Goal: Find specific page/section: Find specific page/section

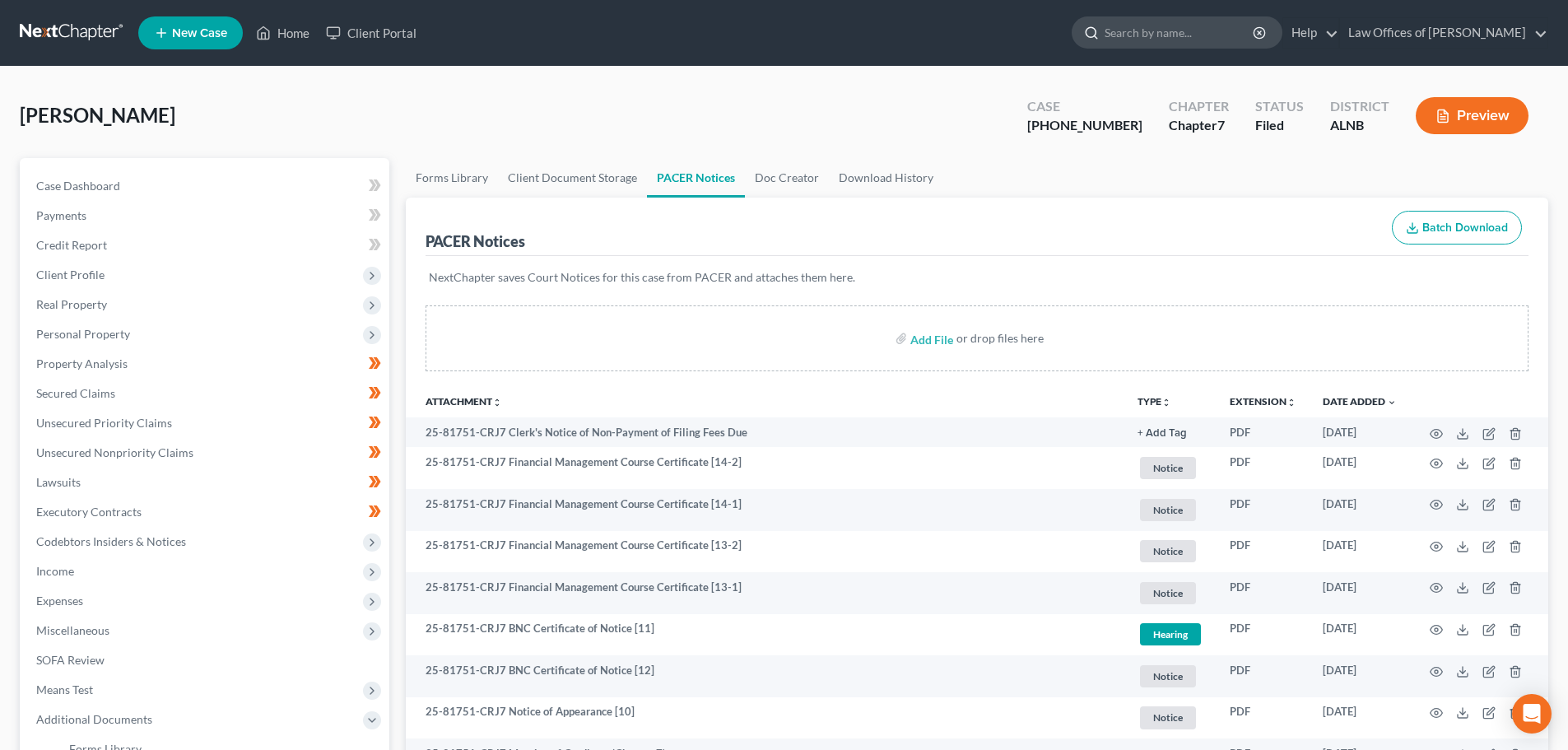
click at [1219, 35] on input "search" at bounding box center [1180, 32] width 151 height 30
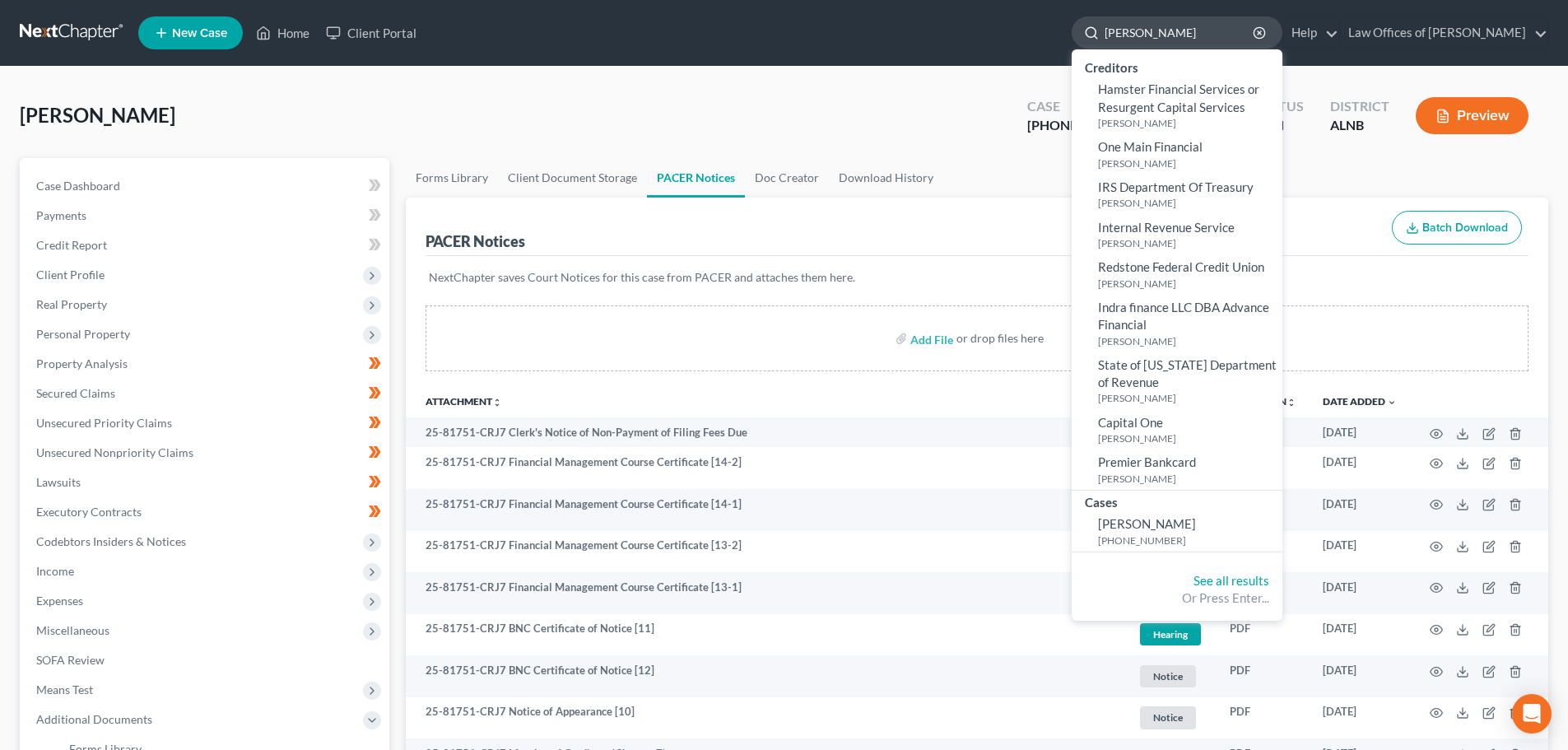
type input "hastings"
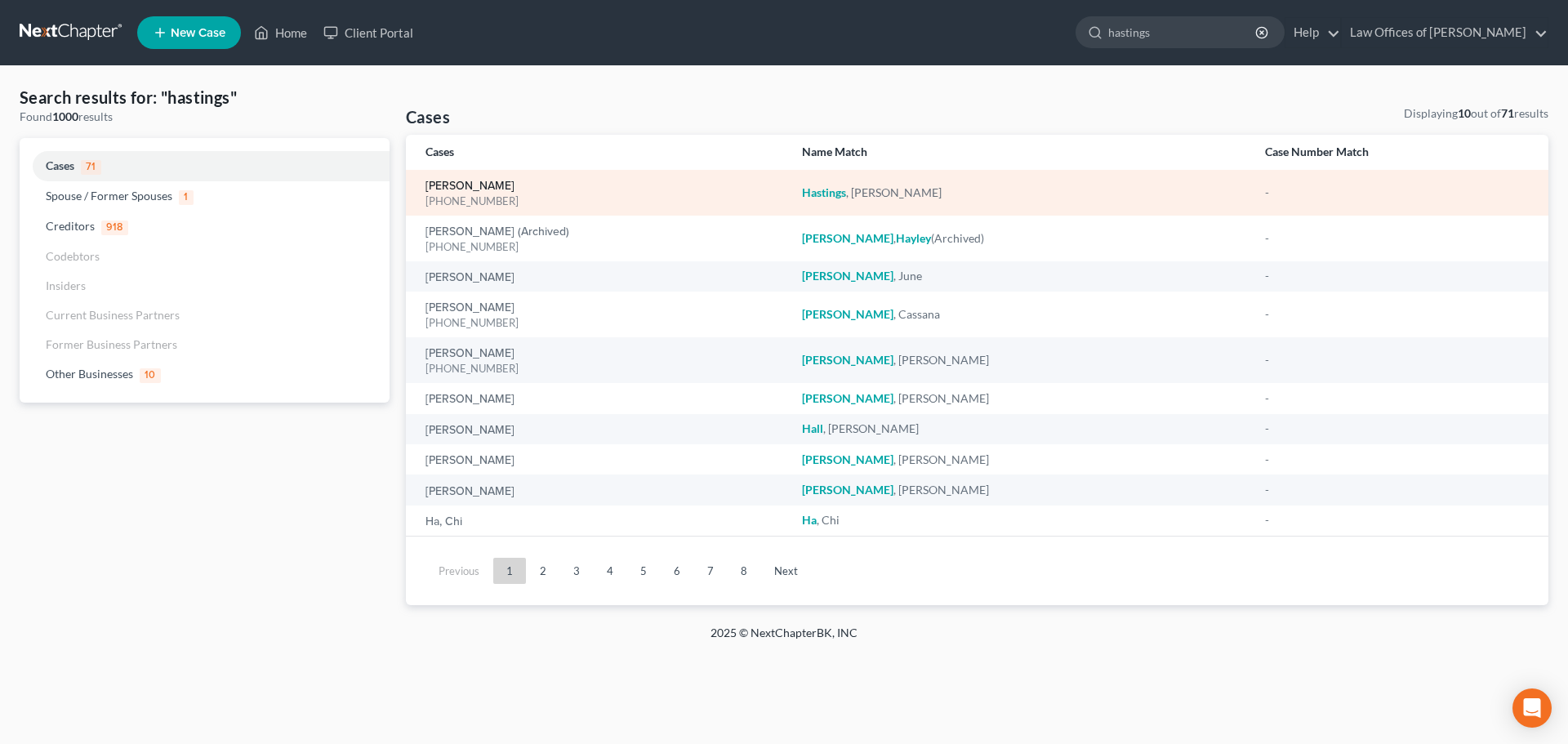
click at [466, 182] on link "[PERSON_NAME]" at bounding box center [470, 186] width 89 height 12
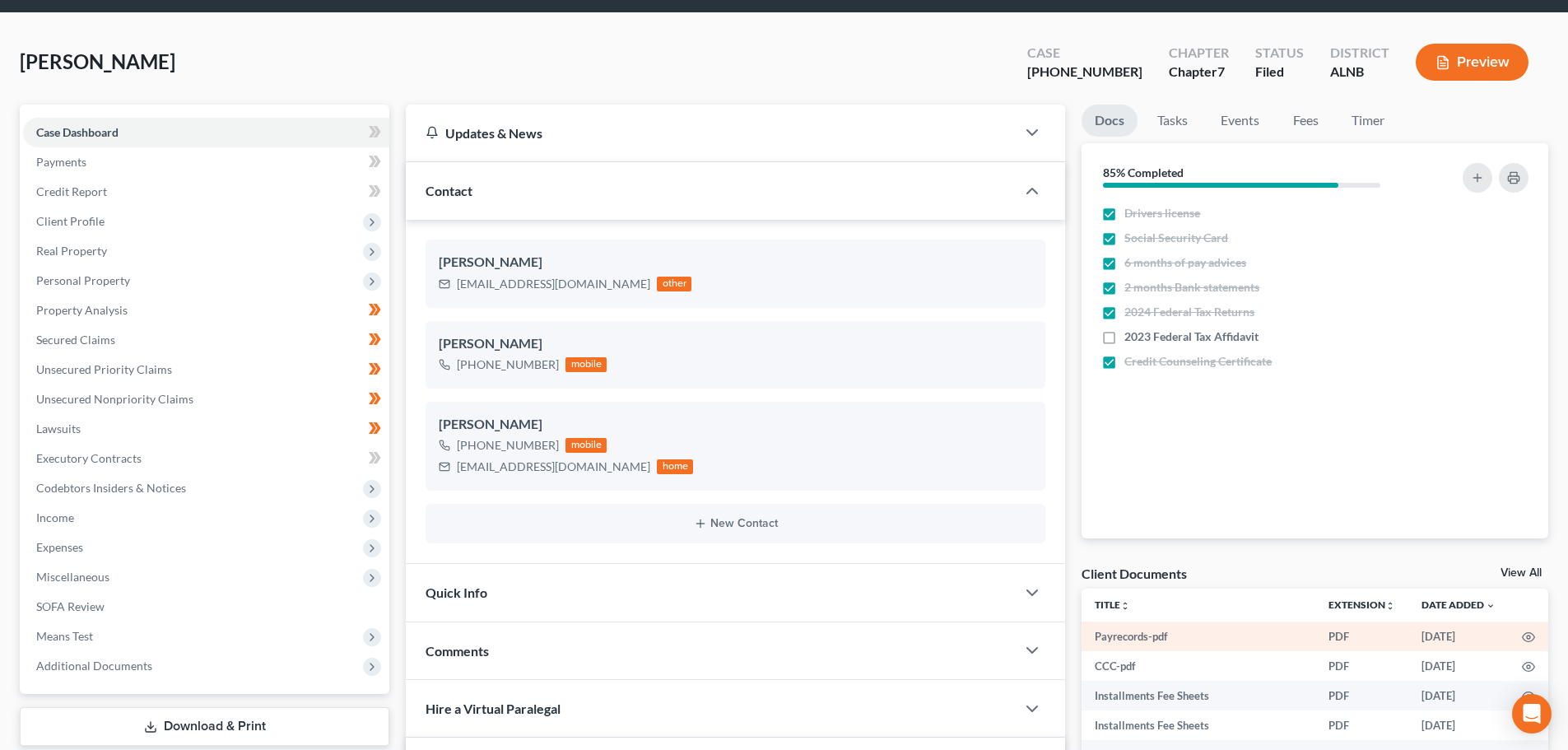
scroll to position [82, 0]
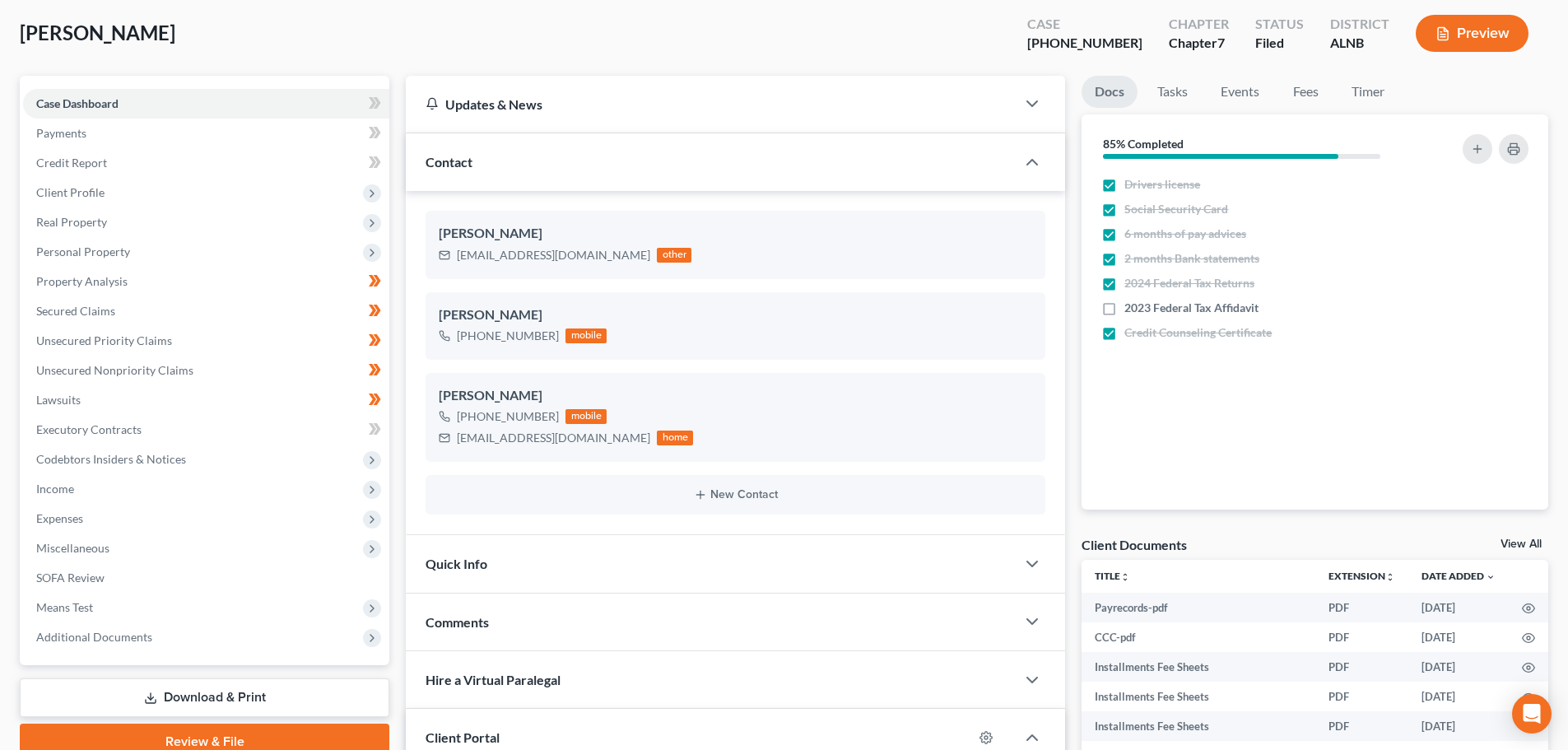
click at [1513, 540] on link "View All" at bounding box center [1521, 544] width 41 height 12
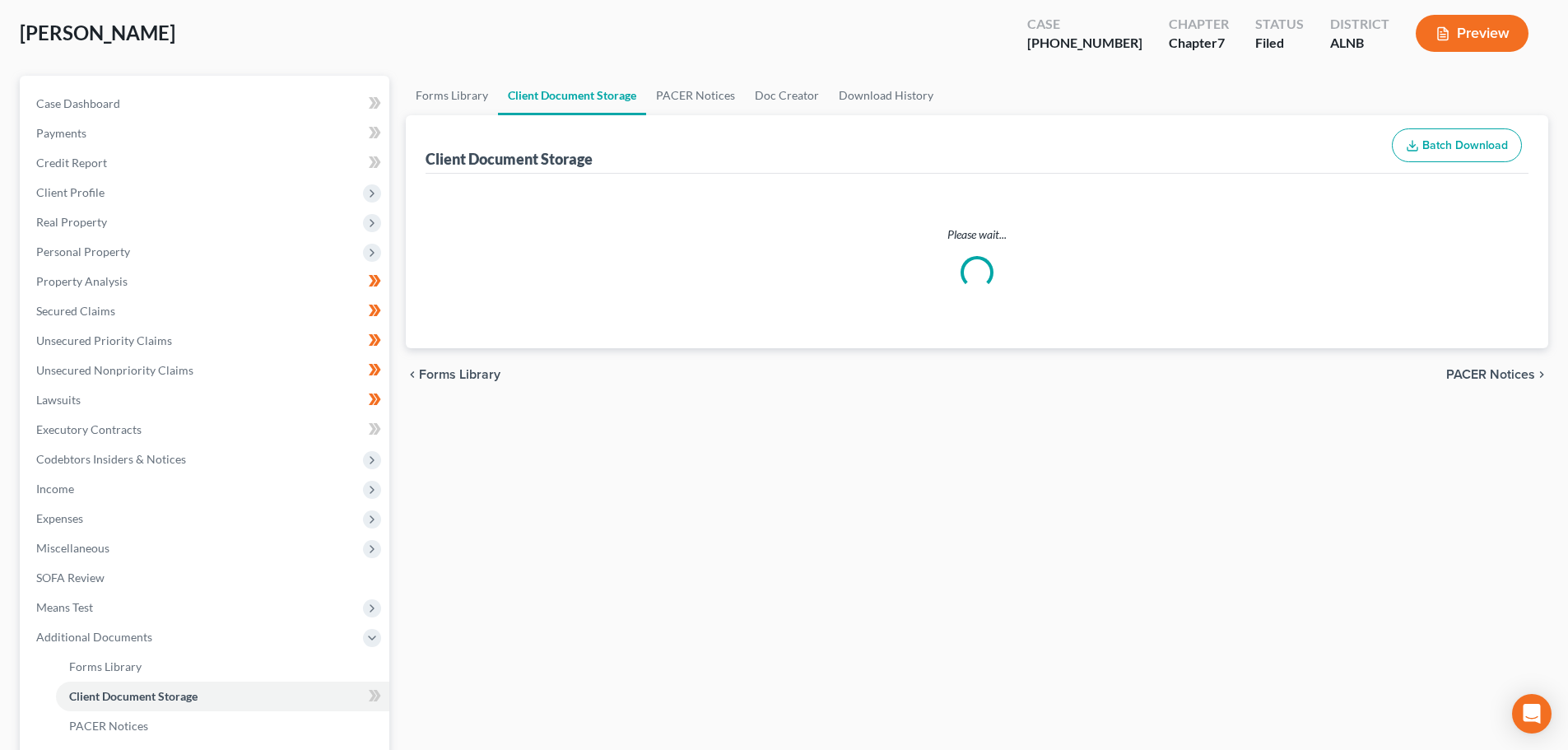
scroll to position [2, 0]
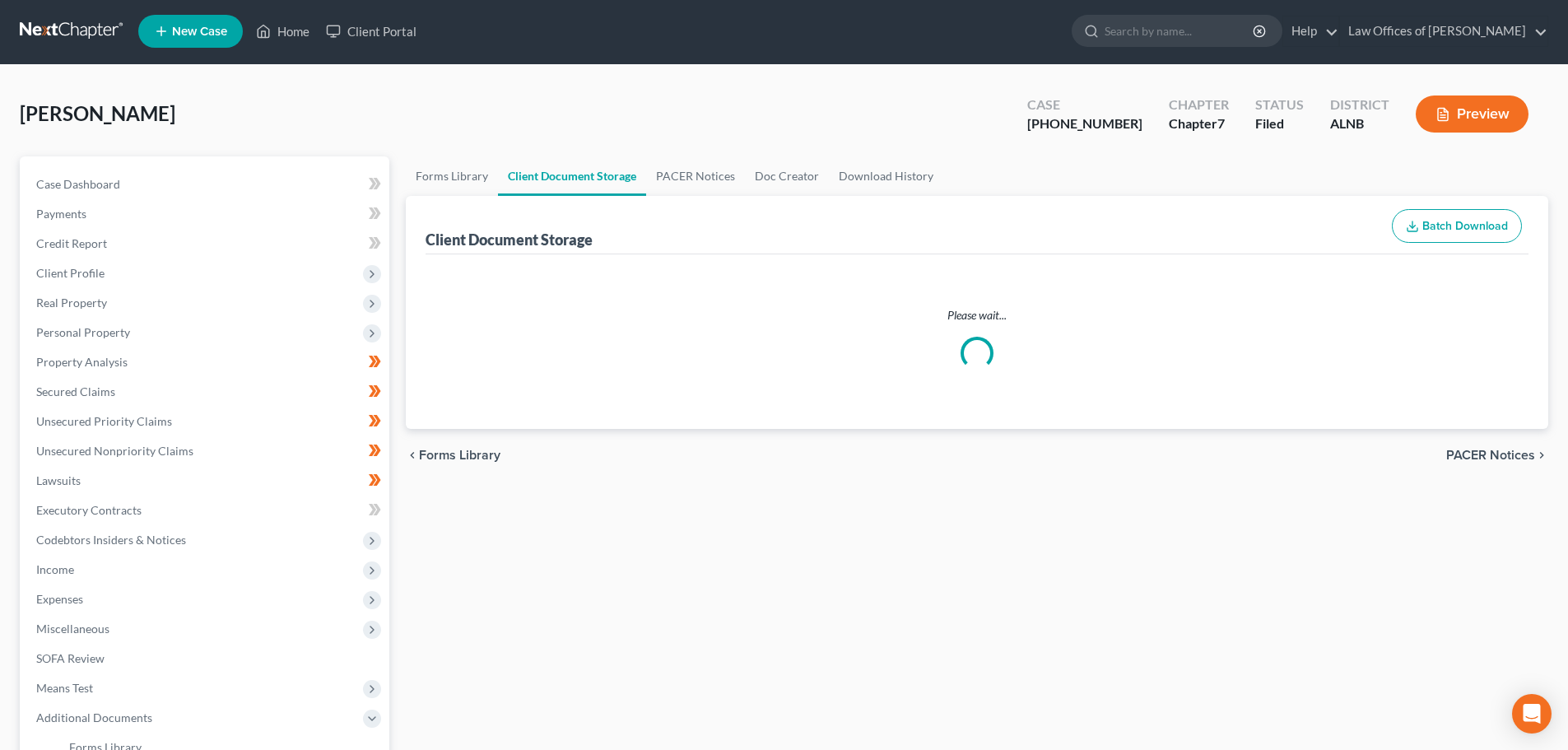
select select "23"
select select "5"
select select "19"
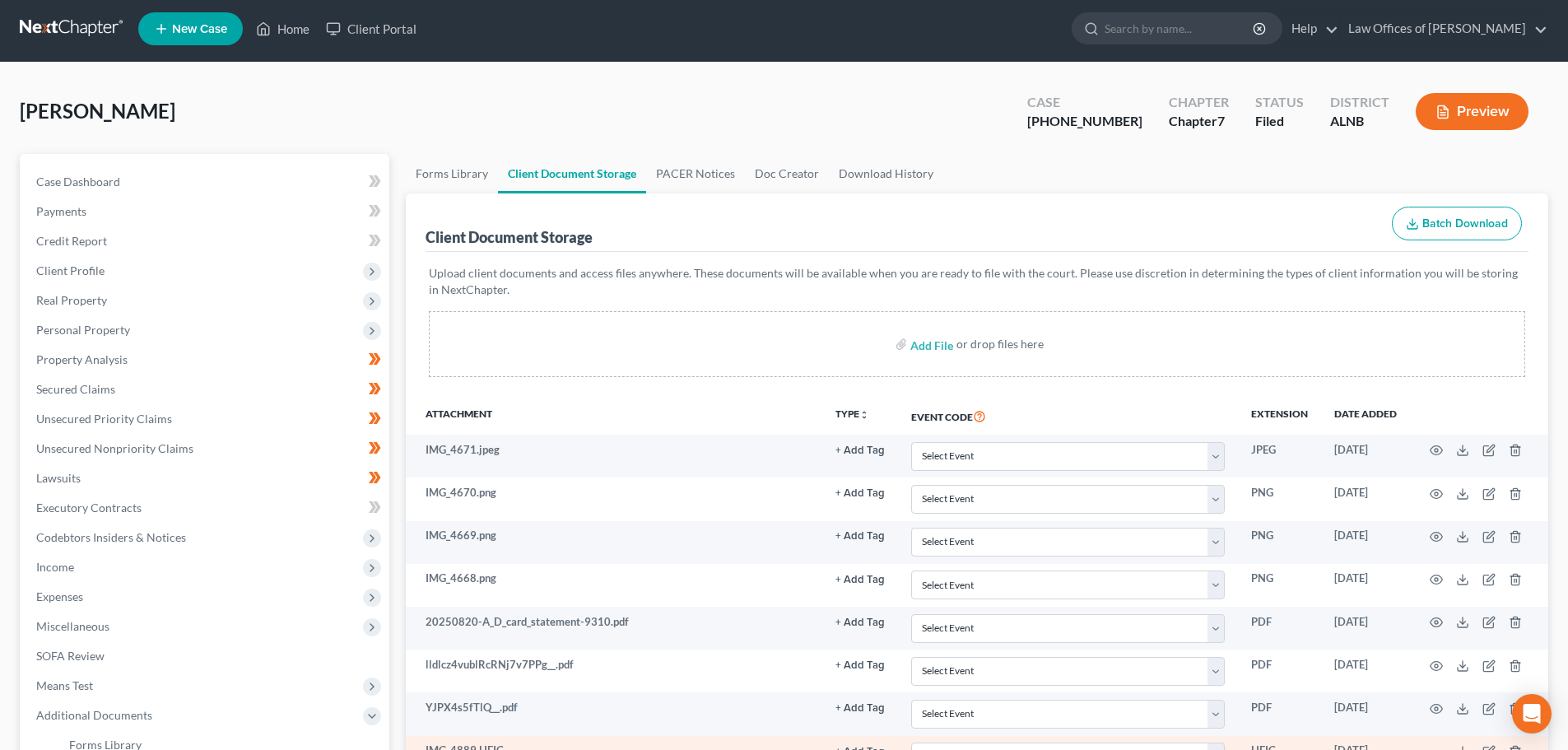
scroll to position [0, 0]
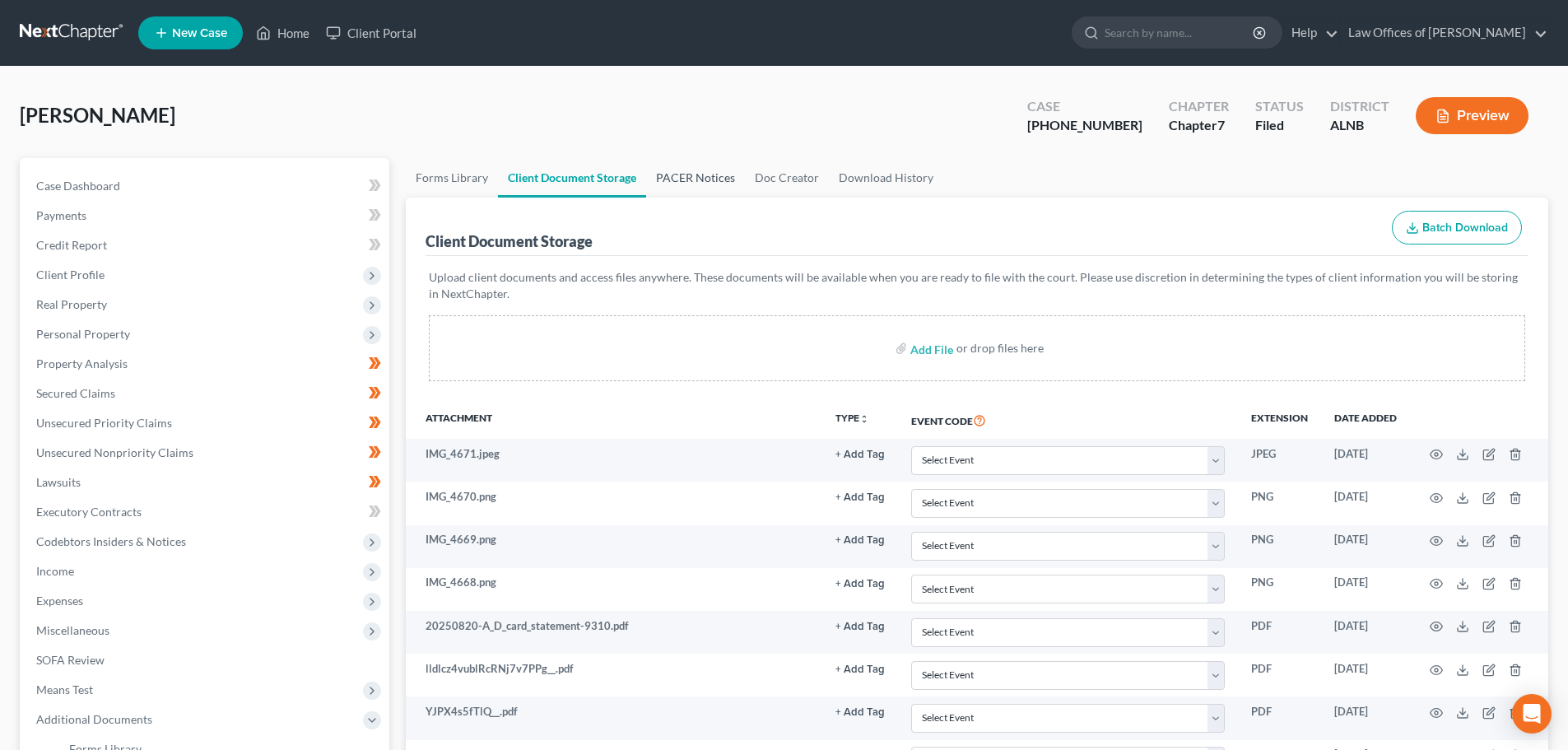
click at [708, 179] on link "PACER Notices" at bounding box center [696, 178] width 99 height 39
